Goal: Feedback & Contribution: Leave review/rating

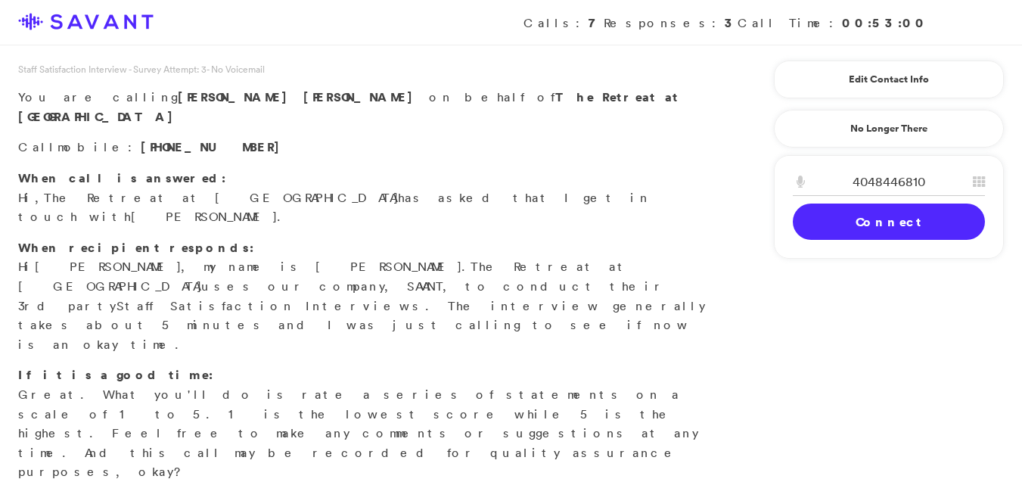
click at [866, 220] on link "Connect" at bounding box center [889, 222] width 192 height 36
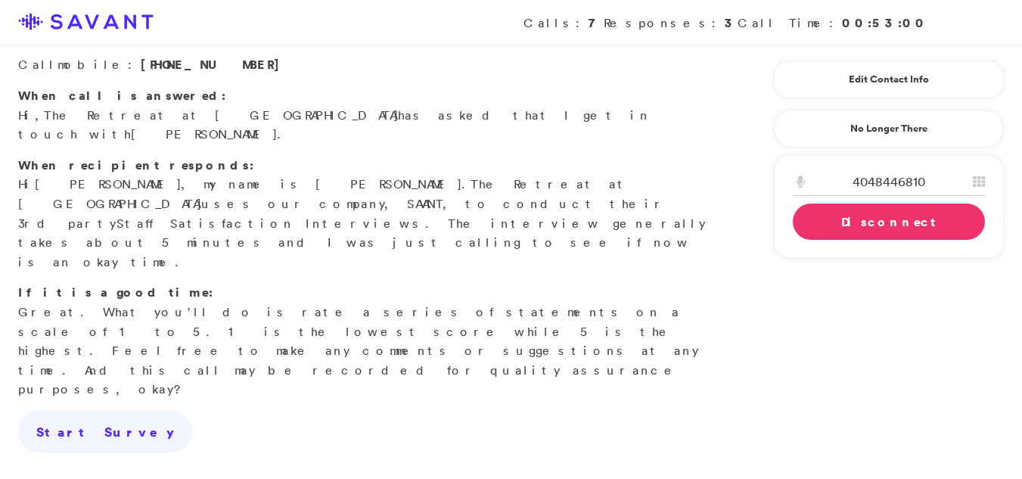
scroll to position [78, 0]
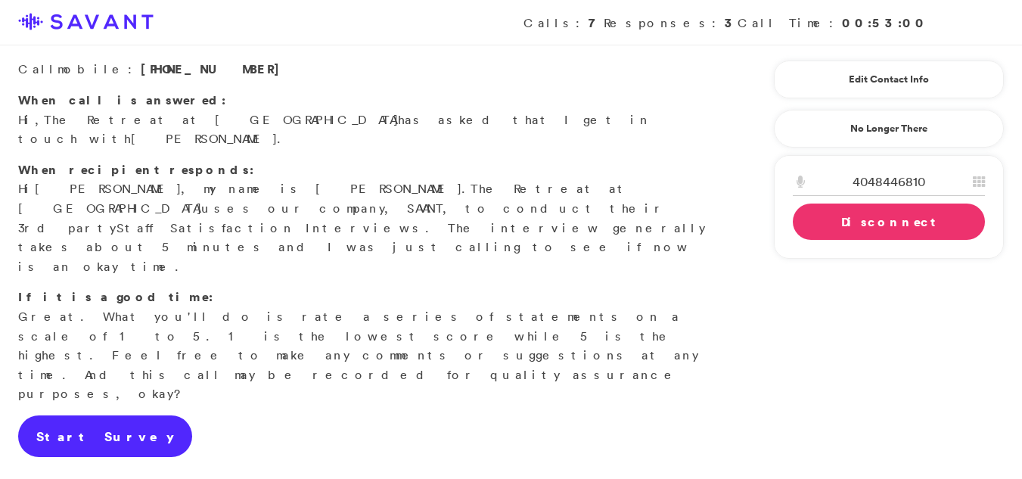
click at [72, 415] on link "Start Survey" at bounding box center [105, 436] width 174 height 42
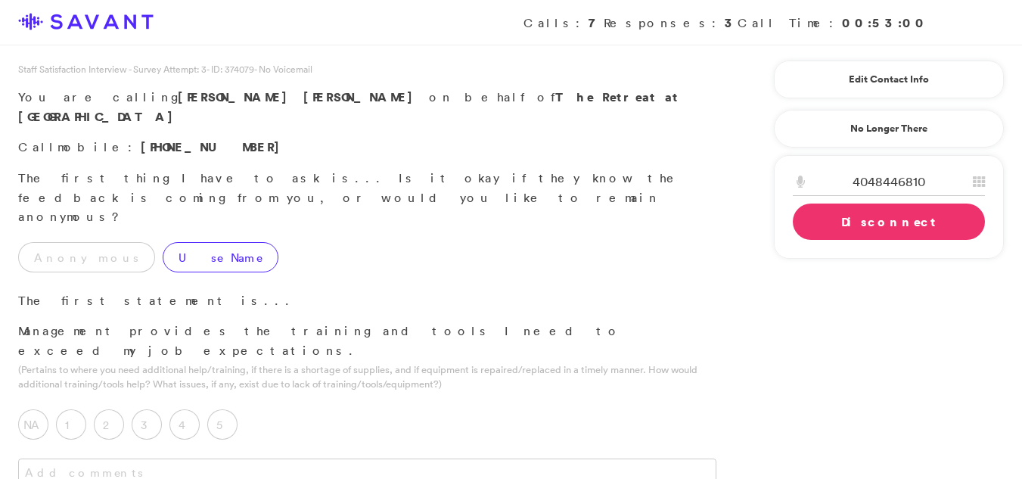
click at [165, 242] on label "Use Name" at bounding box center [221, 257] width 116 height 30
click at [218, 409] on label "5" at bounding box center [222, 424] width 30 height 30
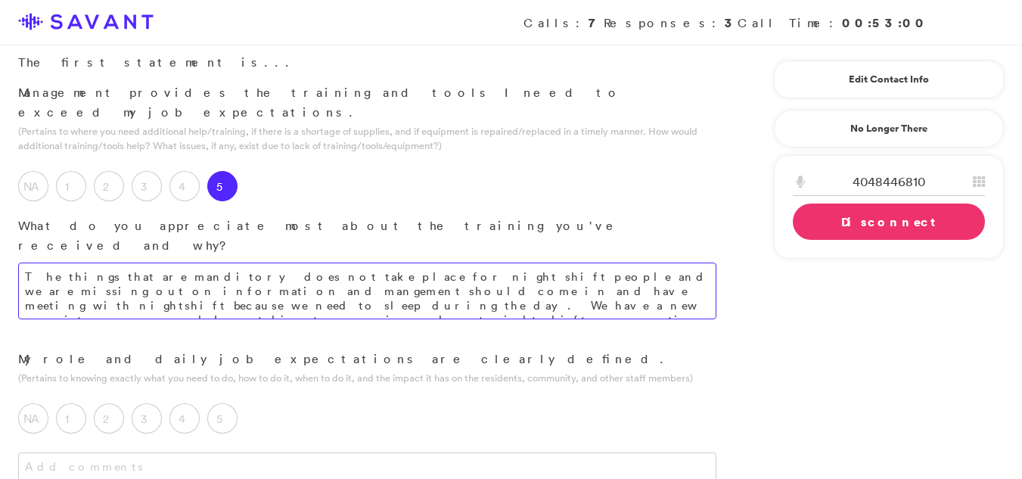
scroll to position [235, 0]
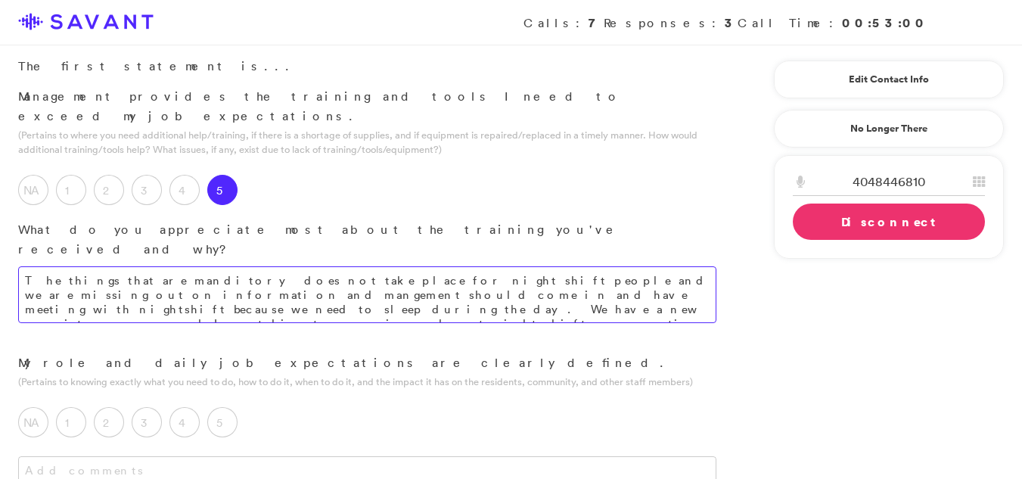
click at [571, 266] on textarea "The things that are manditory does not take place for night shift people and we…" at bounding box center [367, 294] width 698 height 57
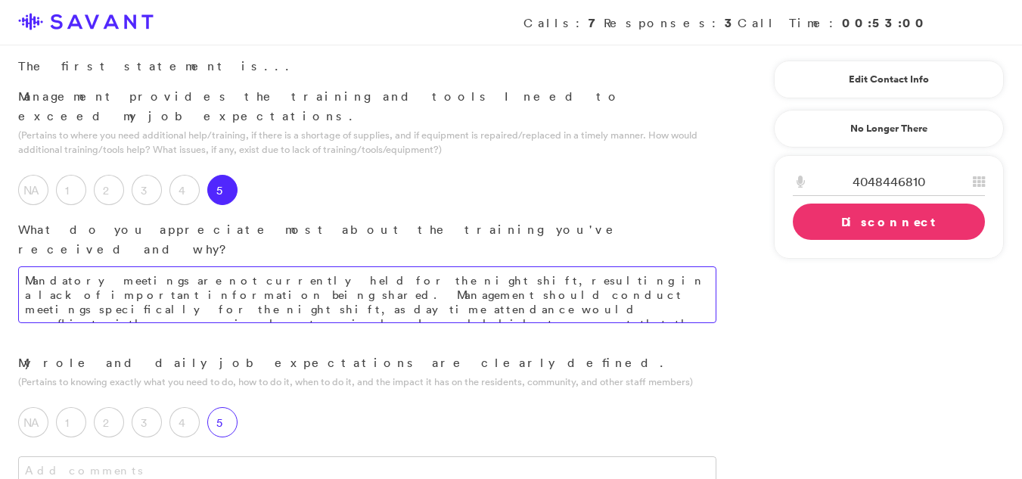
type textarea "Mandatory meetings are not currently held for the night shift, resulting in a l…"
click at [221, 407] on label "5" at bounding box center [222, 422] width 30 height 30
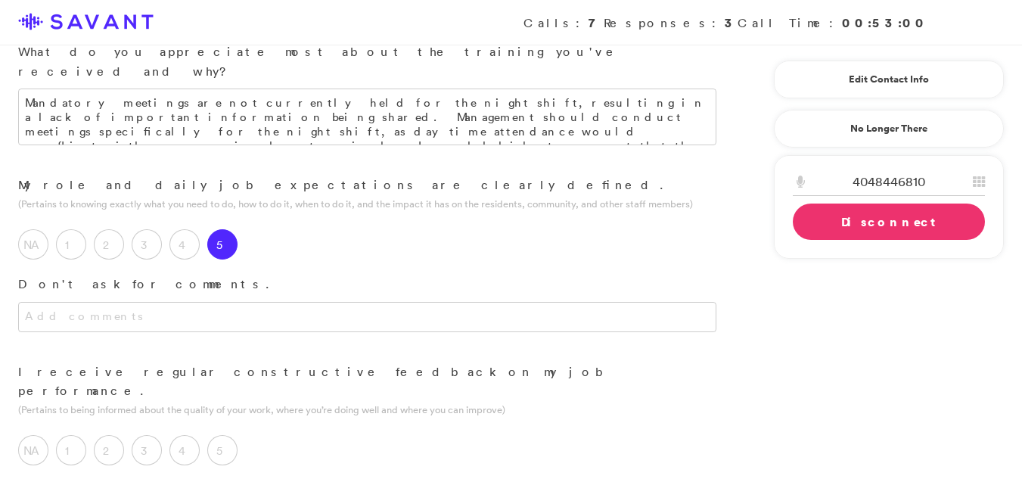
scroll to position [424, 0]
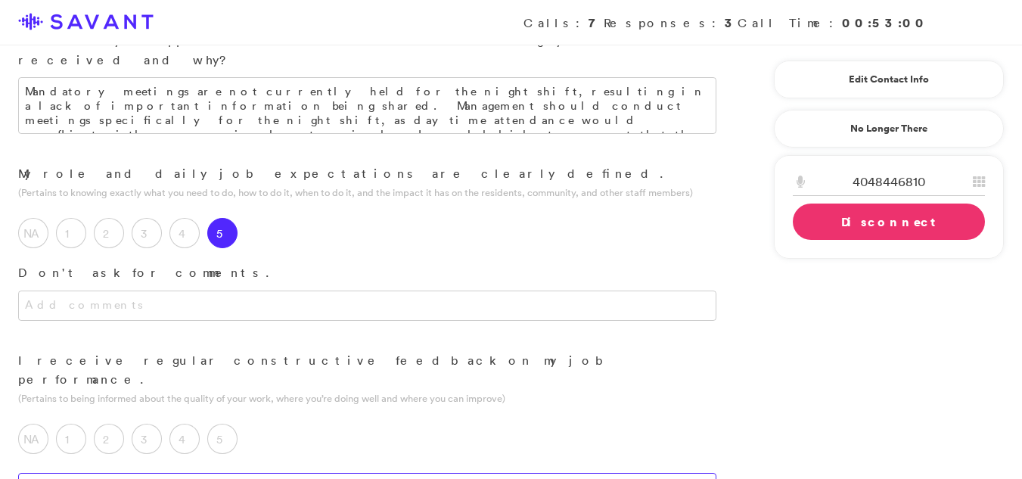
click at [141, 473] on textarea at bounding box center [367, 488] width 698 height 30
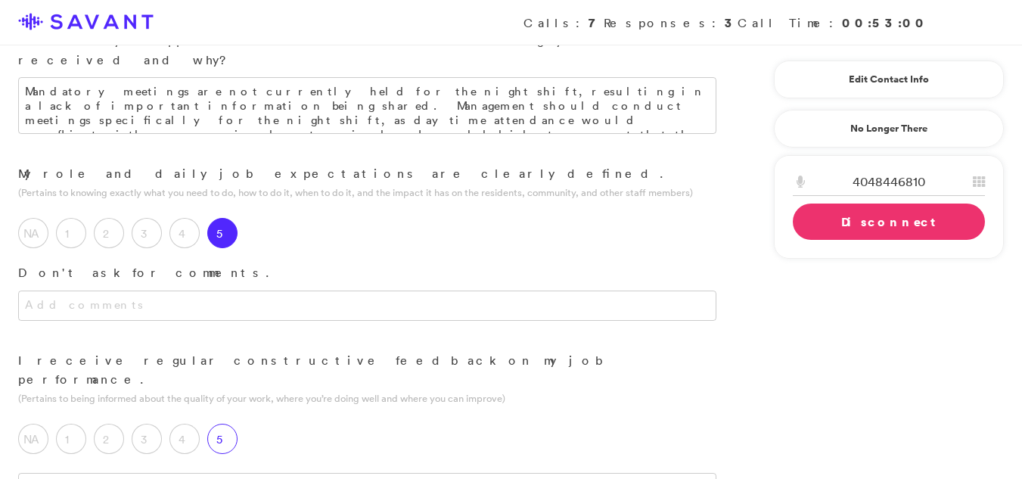
click at [229, 424] on label "5" at bounding box center [222, 439] width 30 height 30
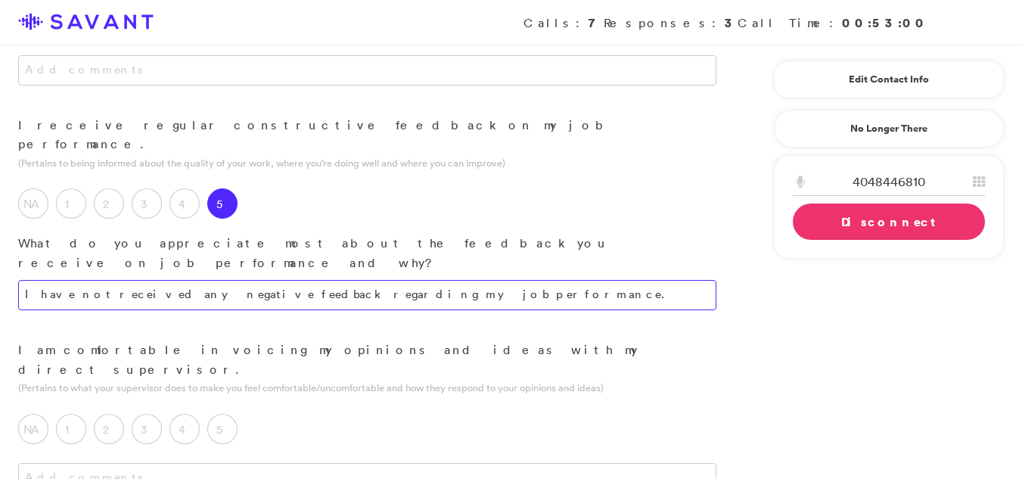
scroll to position [667, 0]
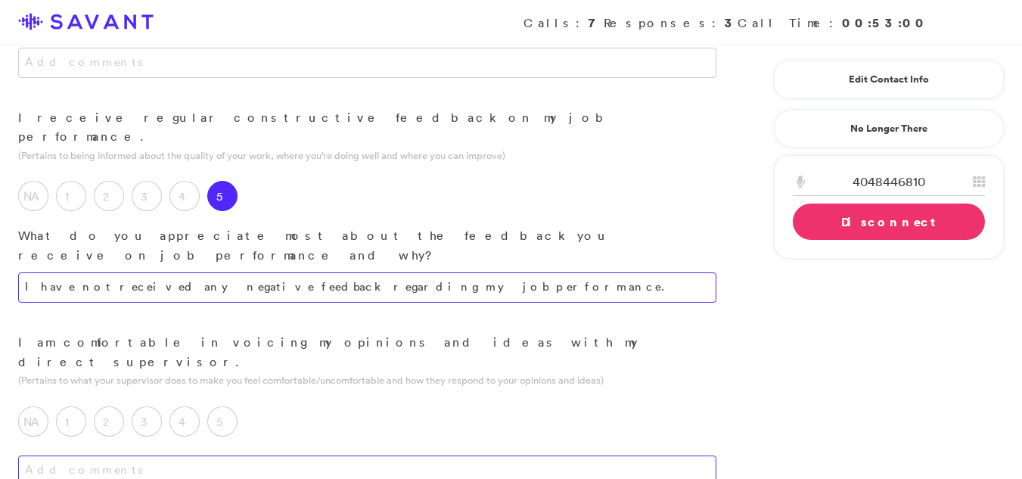
type textarea "I have not received any negative feedback regarding my job performance."
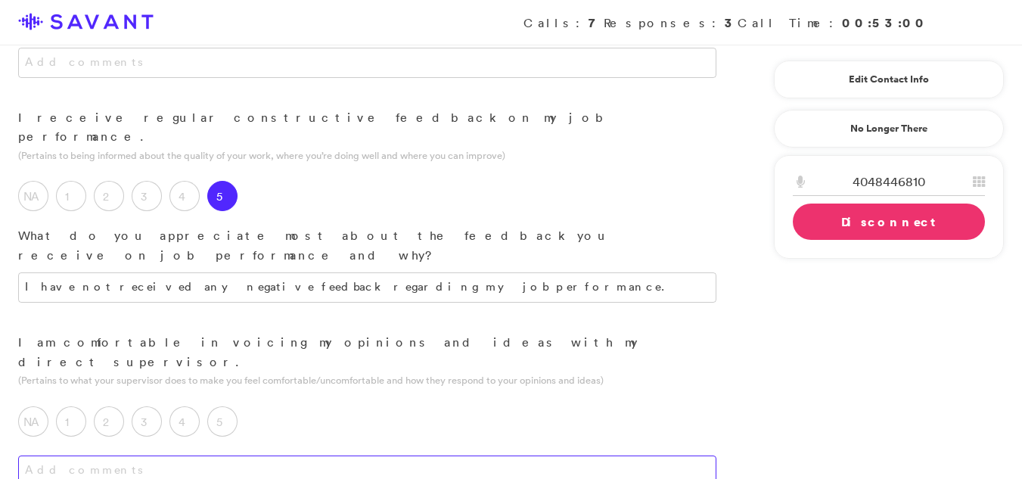
click at [111, 456] on textarea at bounding box center [367, 471] width 698 height 30
click at [280, 456] on textarea "We have a new nurse and new excutive director and night shift does not really k…" at bounding box center [367, 484] width 698 height 57
type textarea "We have a new nurse and a new executive director, and the night shift staff has…"
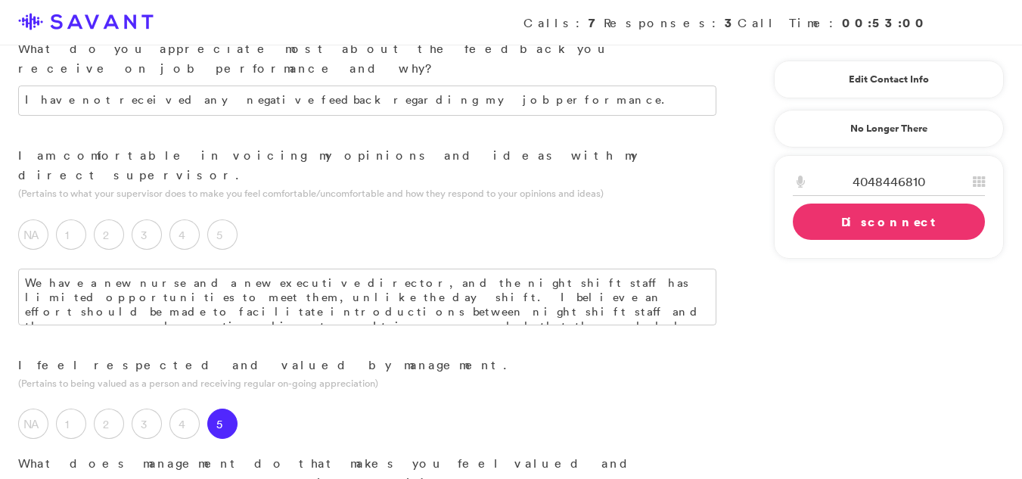
scroll to position [901, 0]
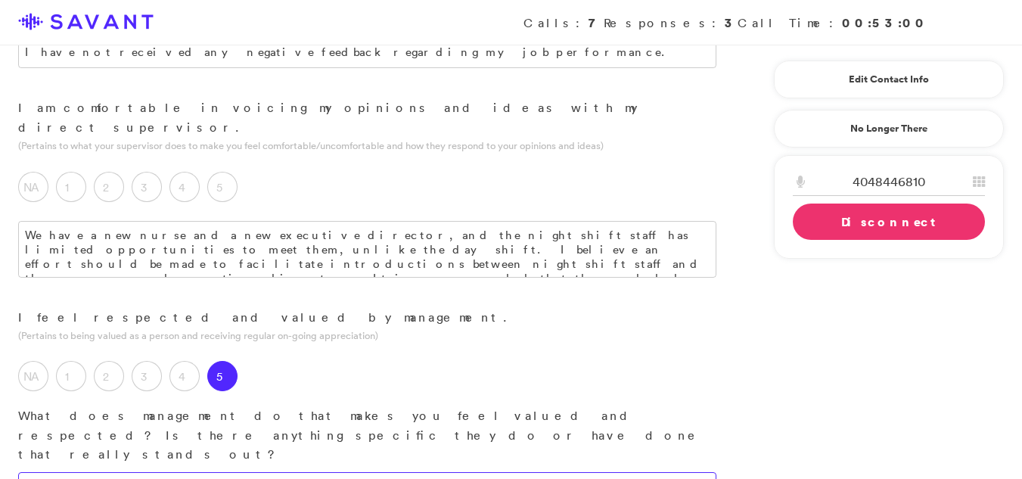
click at [285, 472] on textarea at bounding box center [367, 487] width 698 height 30
type textarea "This is the most nurturing and positive work environment I have experienced in …"
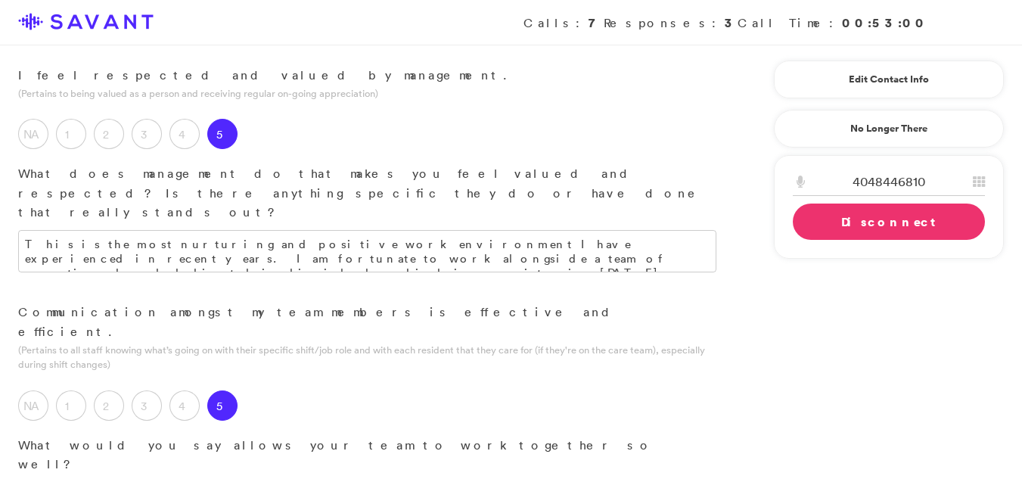
scroll to position [1147, 0]
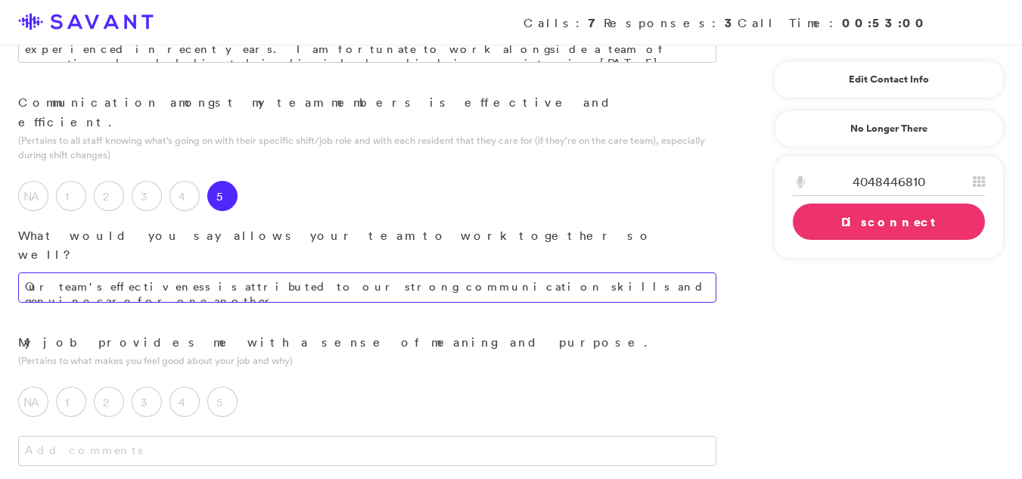
scroll to position [1357, 0]
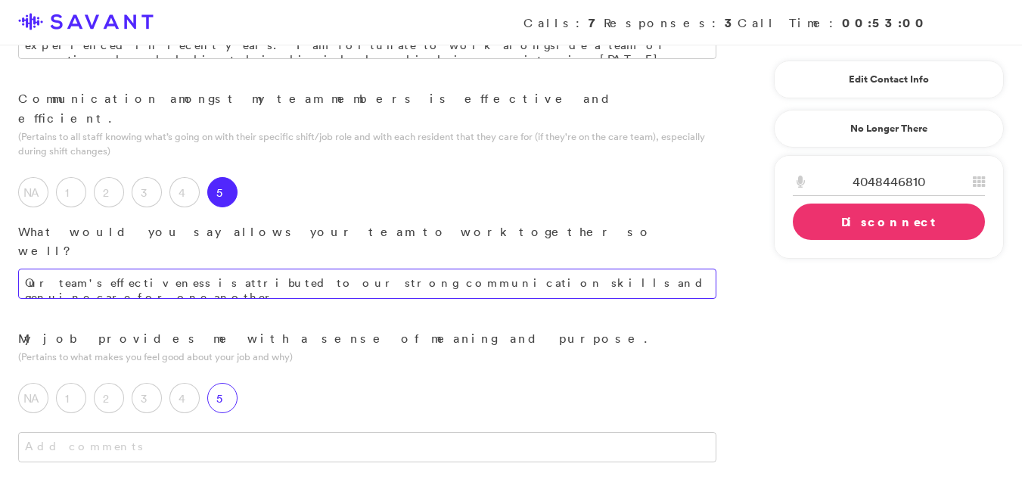
type textarea "Our team's effectiveness is attributed to our strong communication skills and g…"
click at [232, 383] on label "5" at bounding box center [222, 398] width 30 height 30
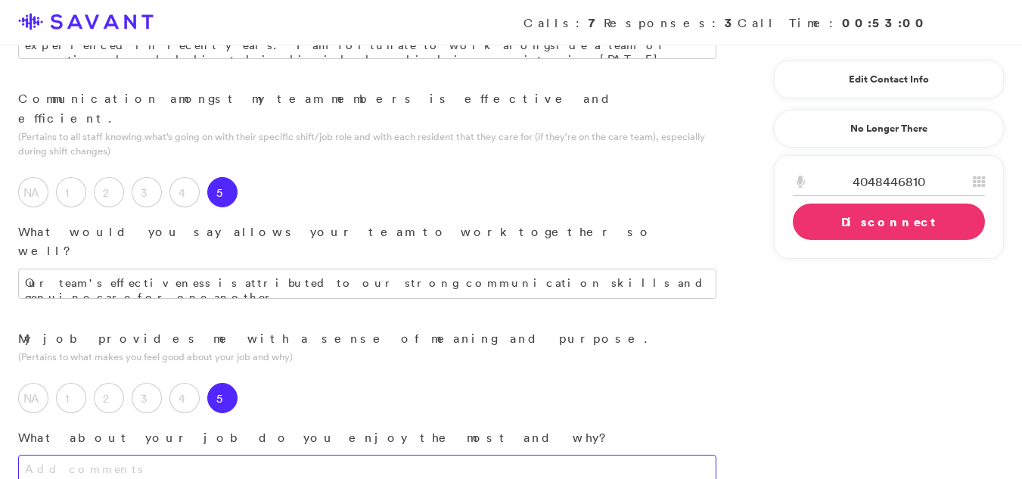
click at [160, 455] on textarea at bounding box center [367, 470] width 698 height 30
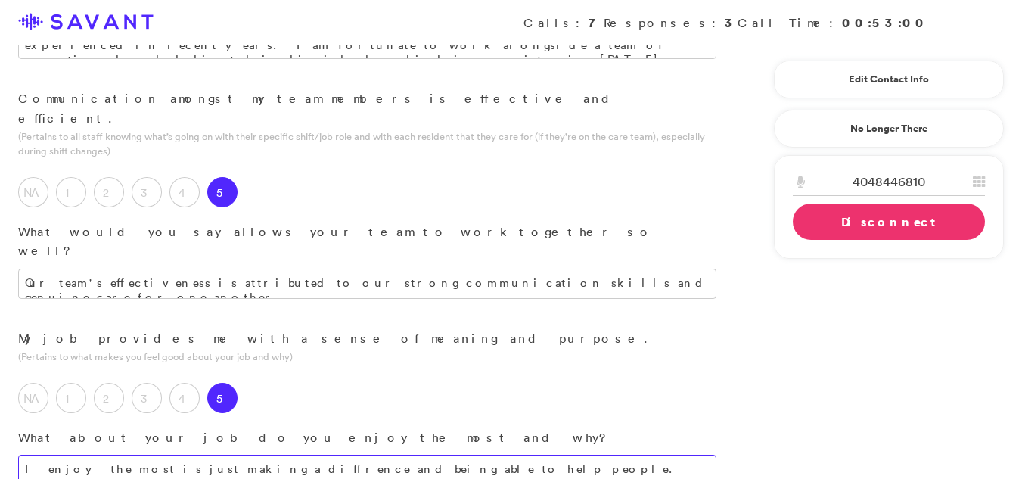
click at [420, 455] on textarea "I enjoy the most is just making a diffrence and being able to help people." at bounding box center [367, 470] width 698 height 30
type textarea "I find the most enjoyment in making a difference and assisting others."
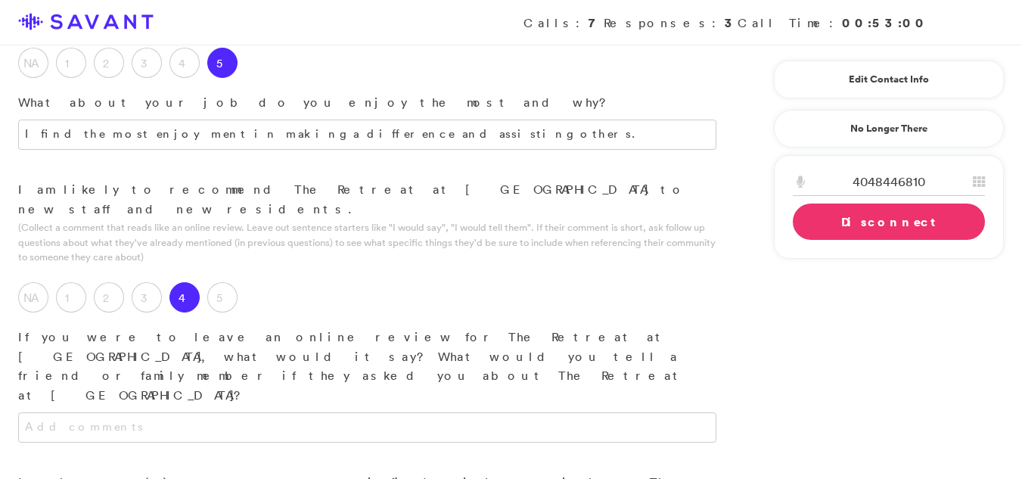
scroll to position [1659, 0]
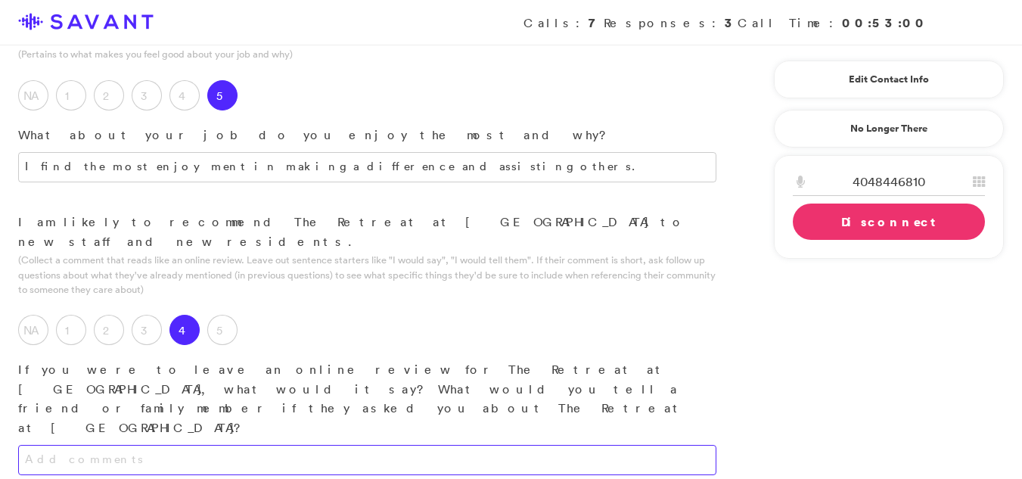
click at [263, 445] on textarea at bounding box center [367, 460] width 698 height 30
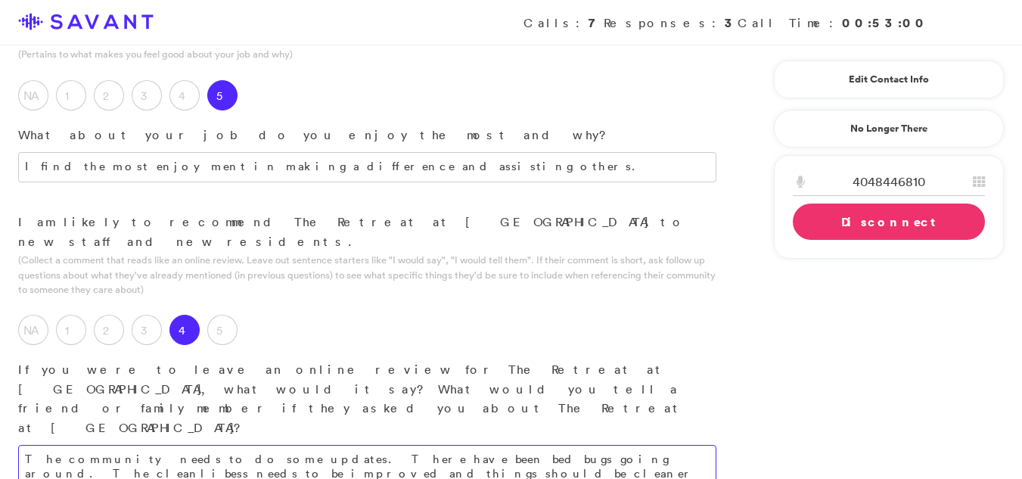
click at [561, 445] on textarea "The community needs to do some updates. There have been bed bugs going around. …" at bounding box center [367, 466] width 698 height 42
click at [82, 445] on textarea "The community needs to do some updates. There have been bed bugs going around. …" at bounding box center [367, 473] width 698 height 57
type textarea "The community would benefit from implementing updates, particularly addressing …"
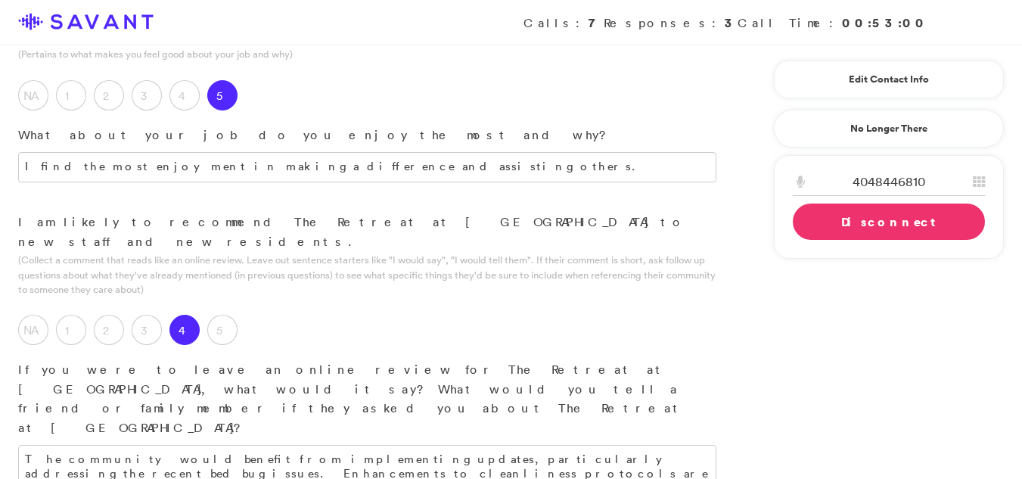
type textarea "I appreciate that the community fosters a strong sense of family, where both re…"
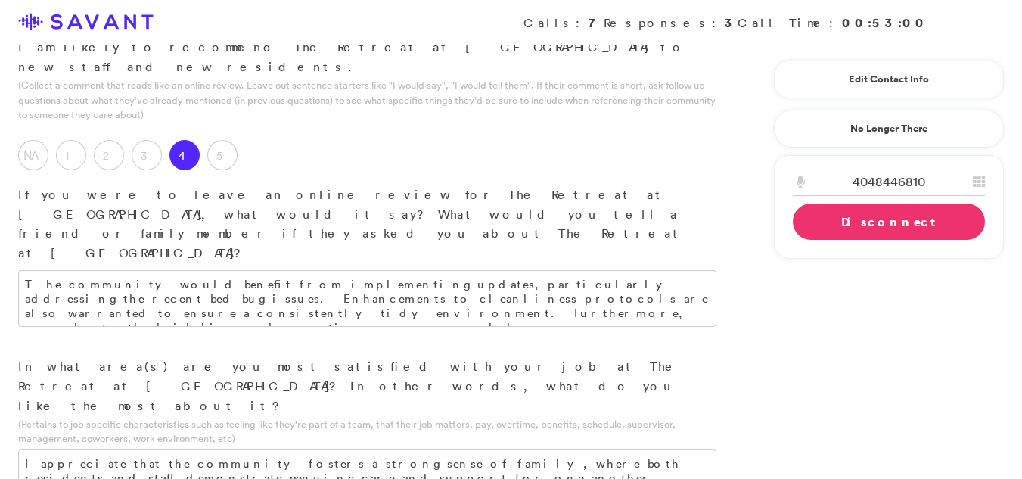
scroll to position [1843, 0]
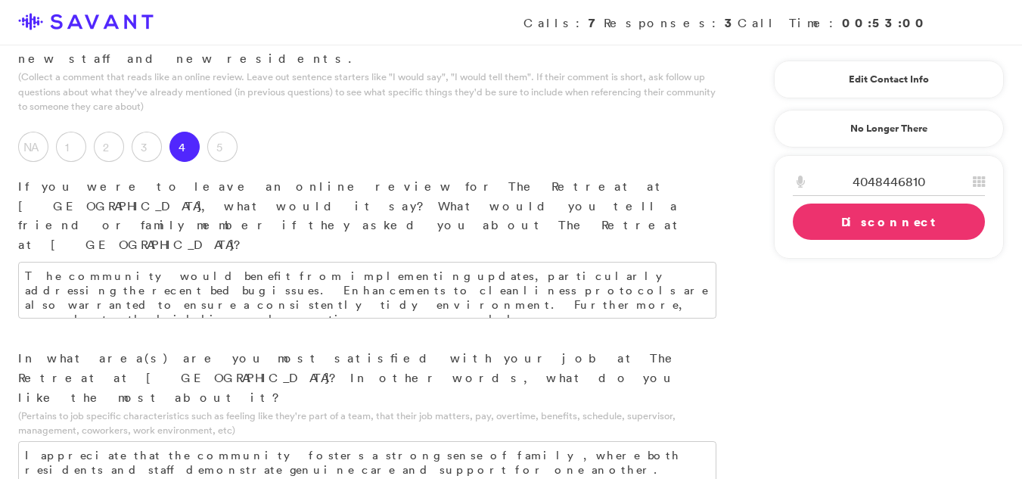
type textarea "The community could benefit from improvements in overall cleanliness. Additiona…"
click at [882, 222] on link "Disconnect" at bounding box center [889, 222] width 192 height 36
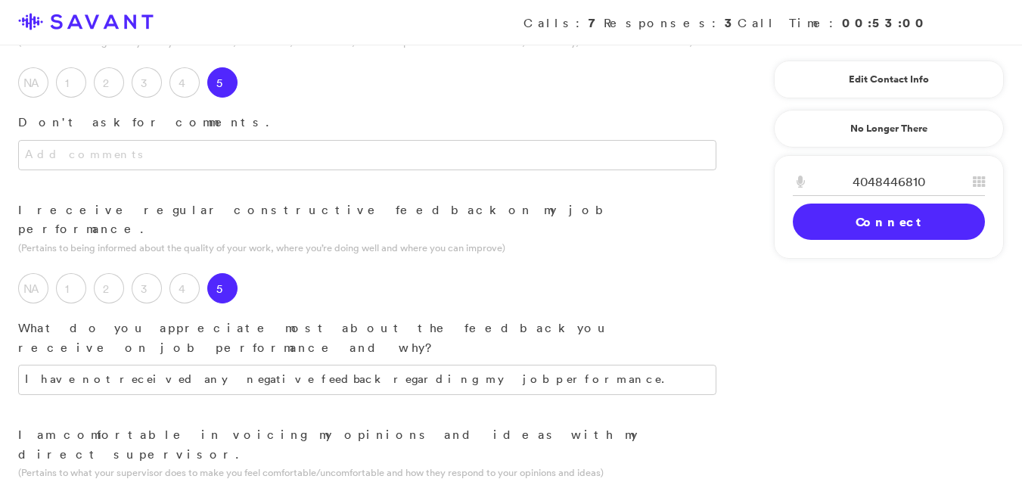
scroll to position [505, 0]
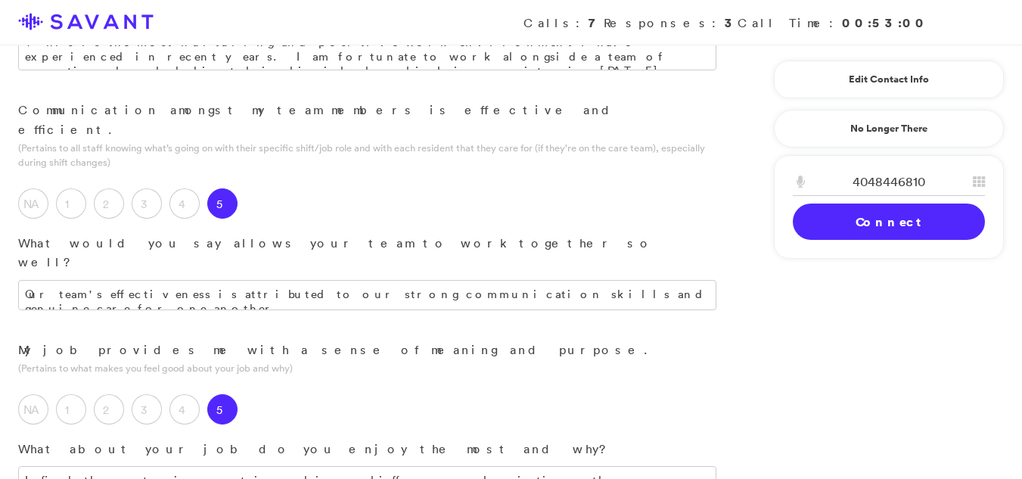
scroll to position [2072, 0]
